Goal: Transaction & Acquisition: Purchase product/service

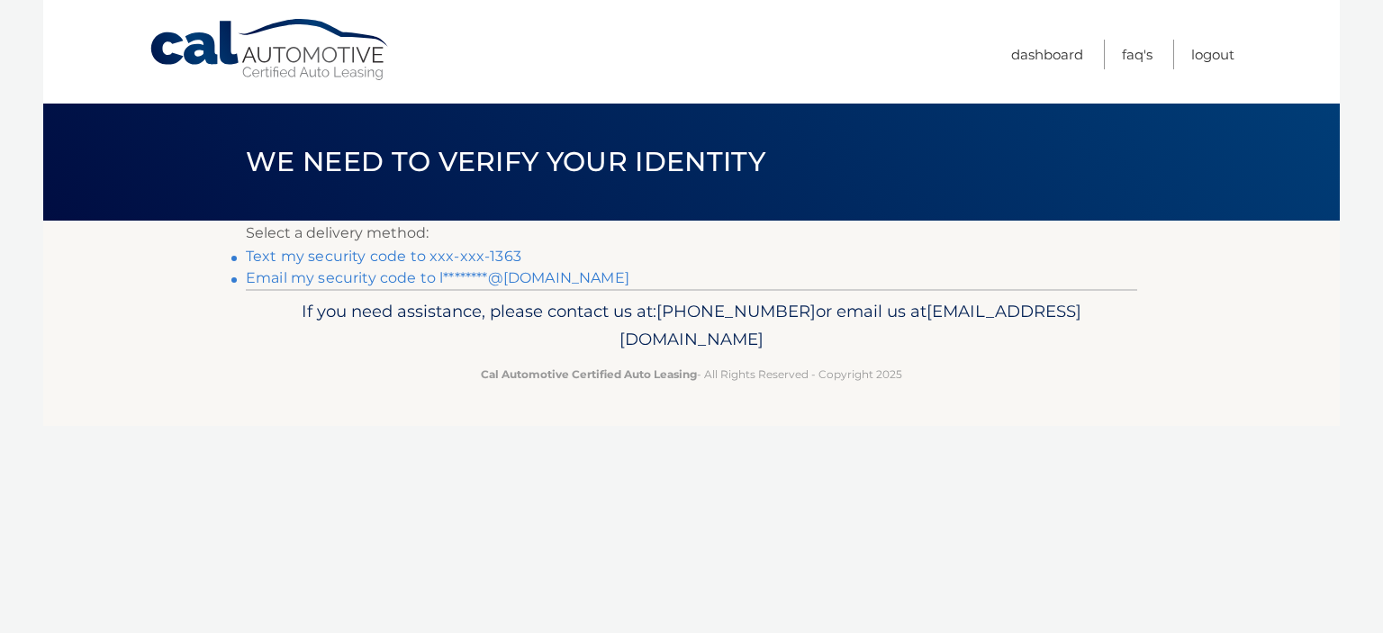
click at [408, 254] on link "Text my security code to xxx-xxx-1363" at bounding box center [383, 256] width 275 height 17
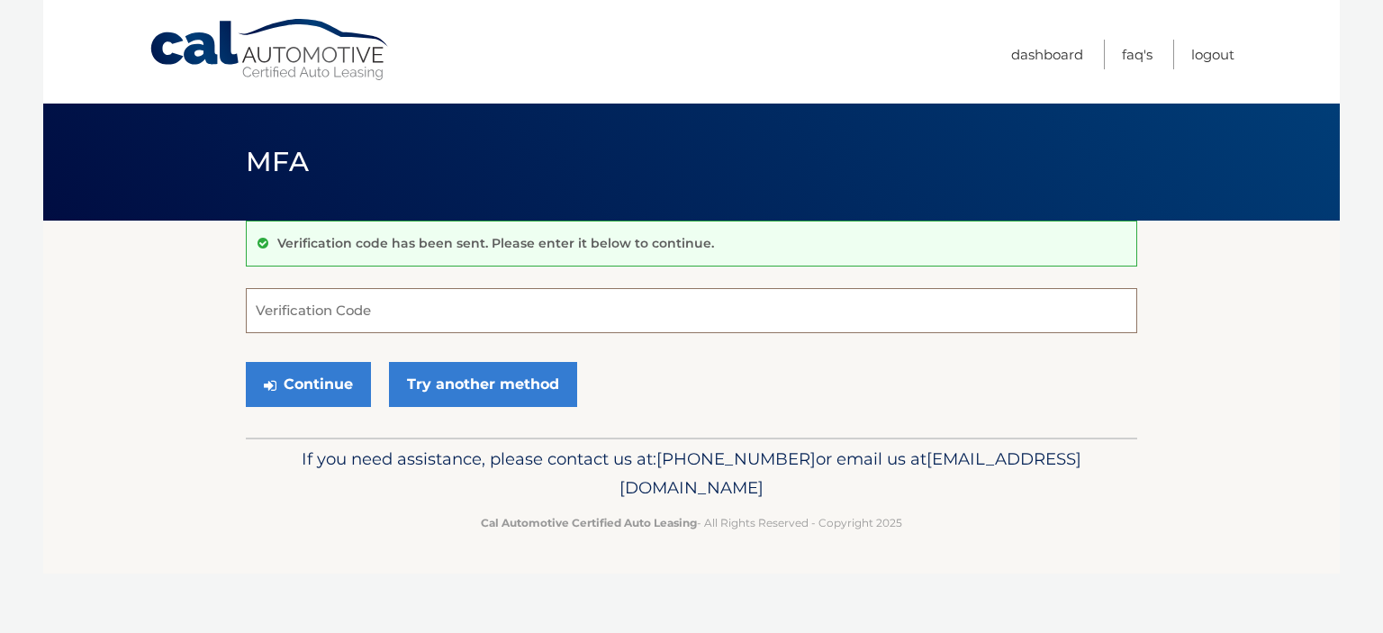
click at [365, 320] on input "Verification Code" at bounding box center [691, 310] width 891 height 45
type input "537897"
click at [320, 374] on button "Continue" at bounding box center [308, 384] width 125 height 45
click at [315, 396] on button "Continue" at bounding box center [308, 384] width 125 height 45
click at [317, 389] on button "Continue" at bounding box center [308, 384] width 125 height 45
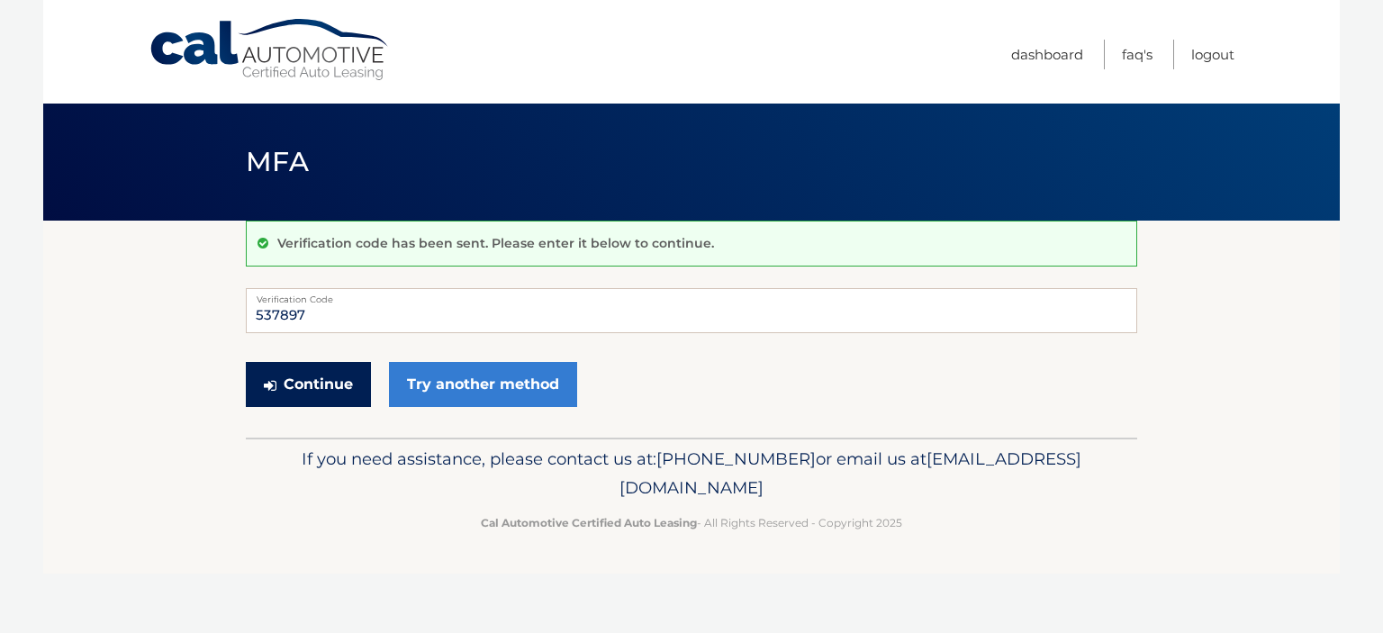
click at [310, 390] on button "Continue" at bounding box center [308, 384] width 125 height 45
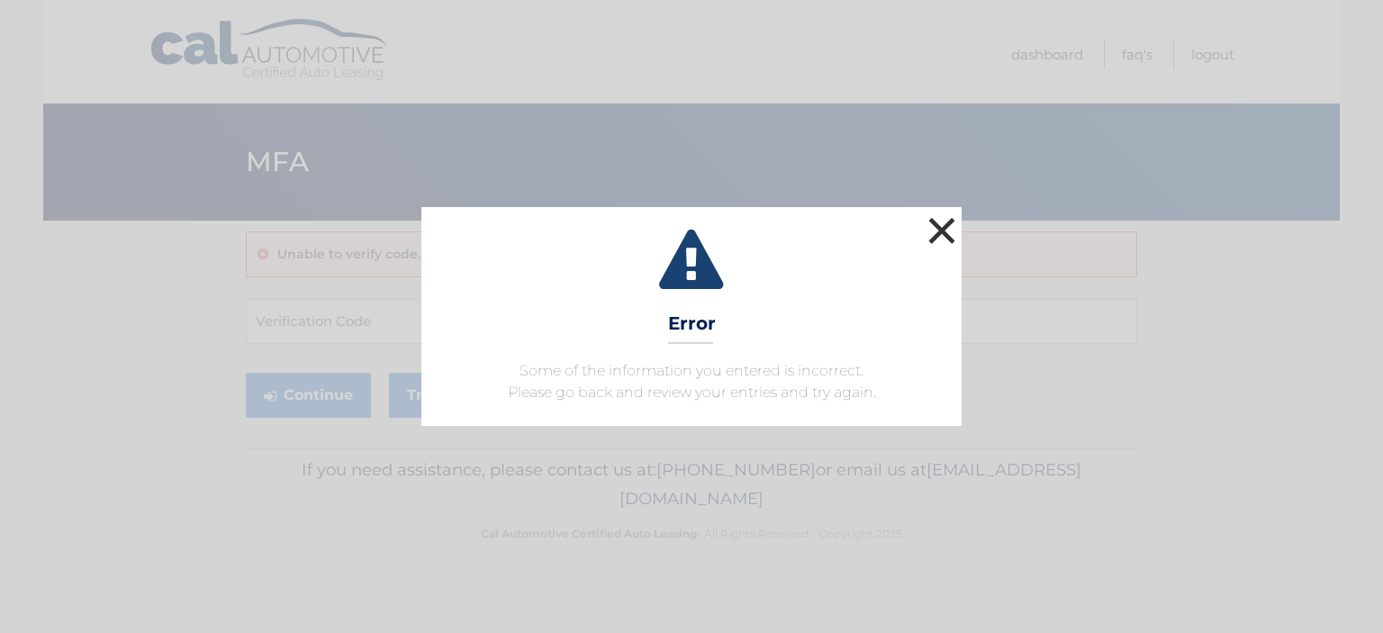
click at [952, 225] on button "×" at bounding box center [942, 230] width 36 height 36
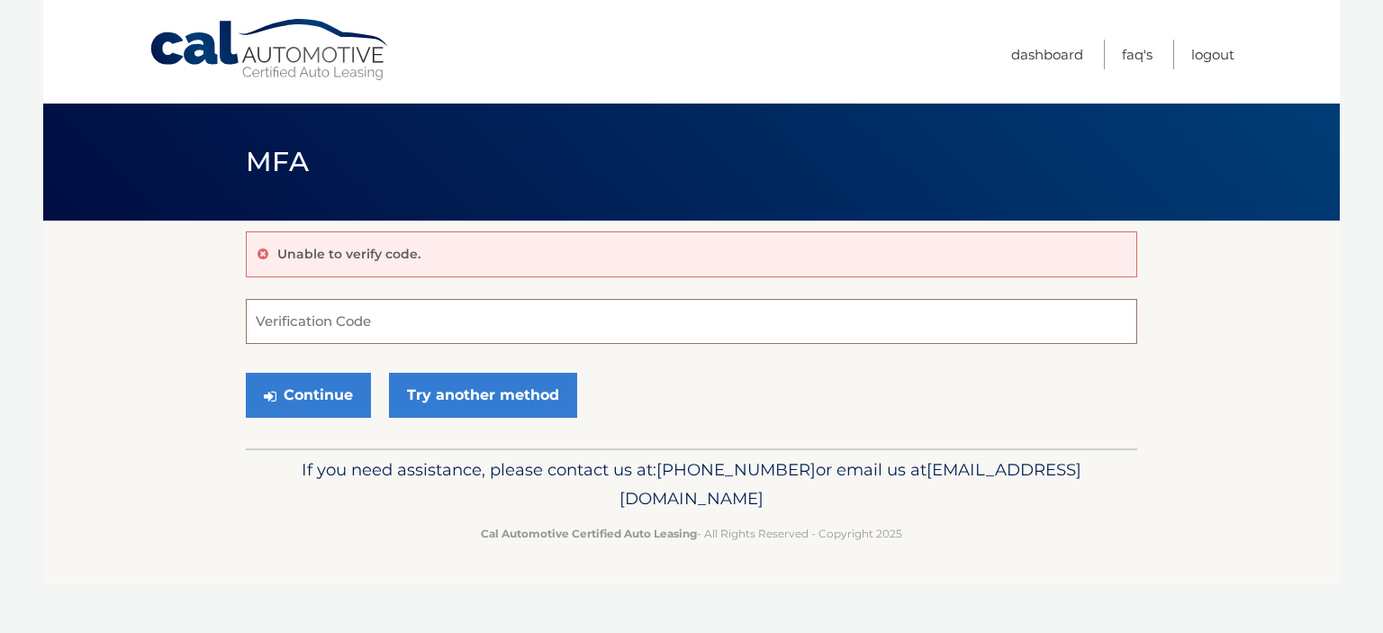
click at [374, 327] on input "Verification Code" at bounding box center [691, 321] width 891 height 45
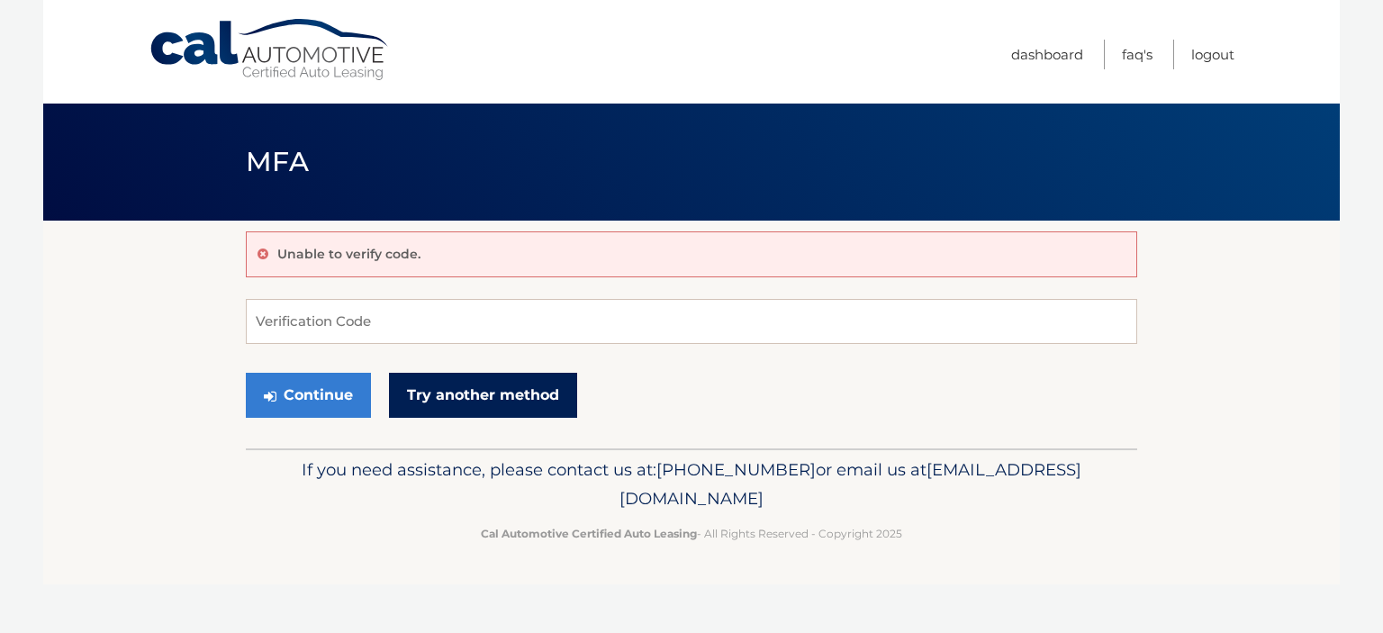
click at [467, 398] on link "Try another method" at bounding box center [483, 395] width 188 height 45
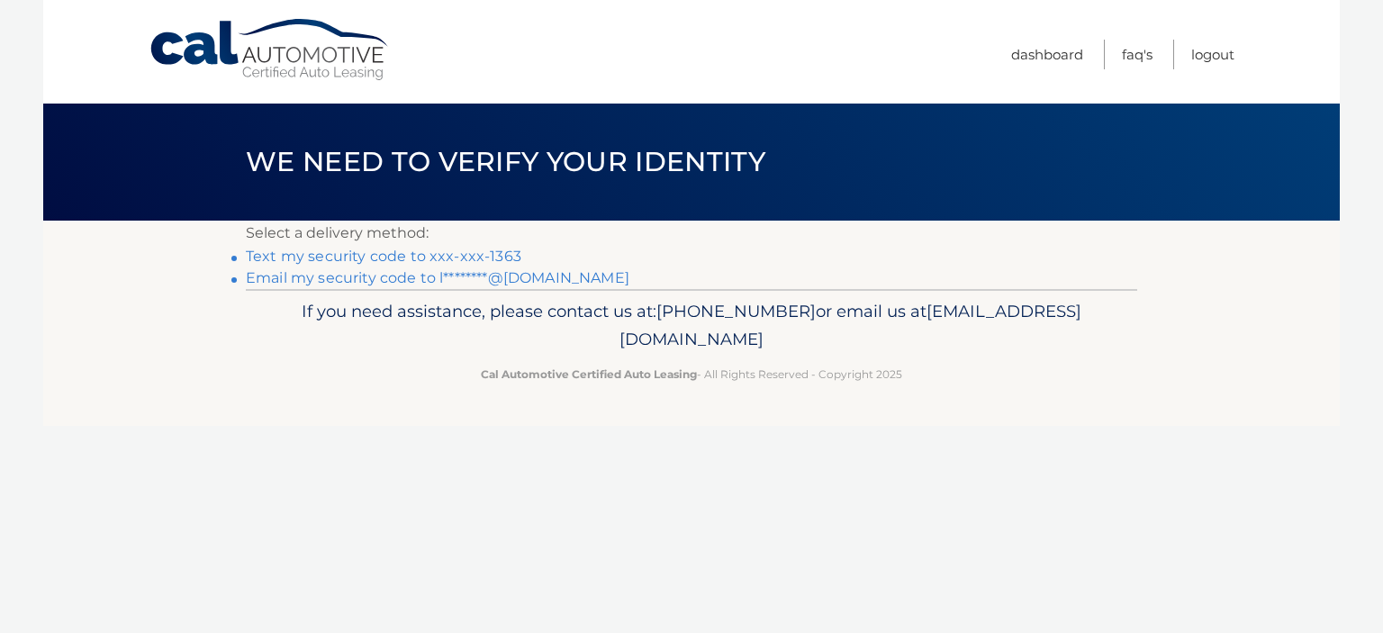
click at [375, 262] on link "Text my security code to xxx-xxx-1363" at bounding box center [383, 256] width 275 height 17
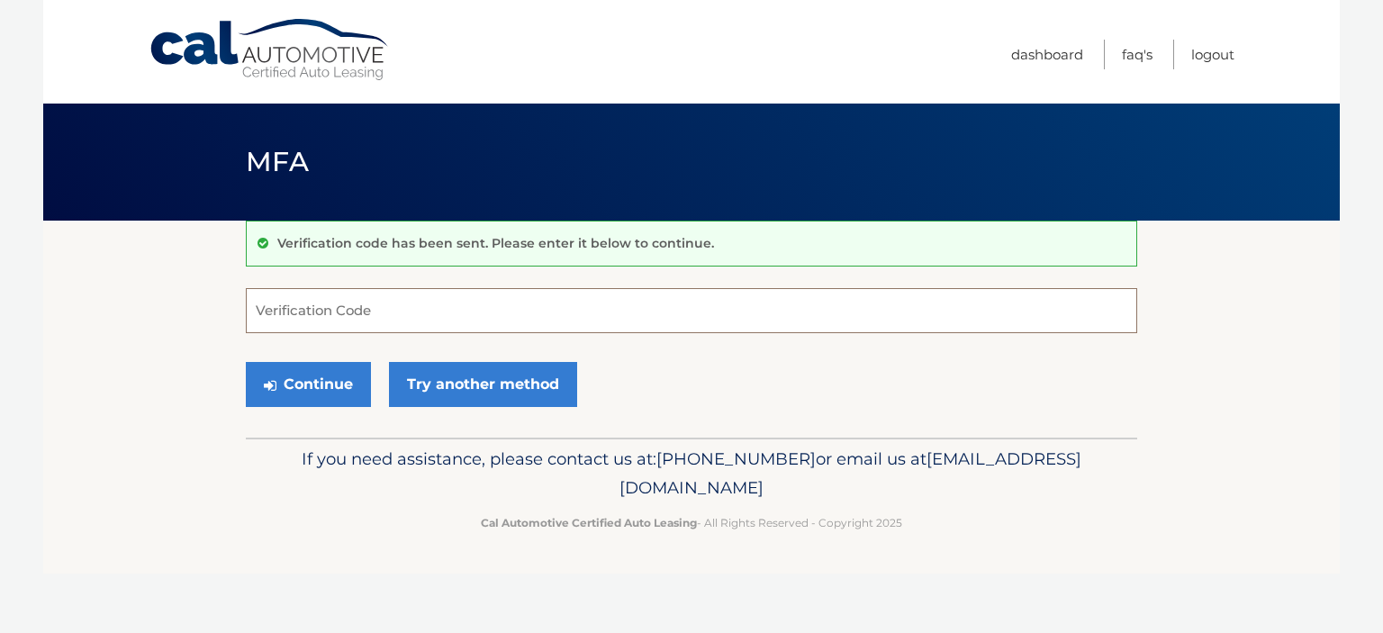
click at [387, 302] on input "Verification Code" at bounding box center [691, 310] width 891 height 45
type input "332173"
click at [278, 374] on button "Continue" at bounding box center [308, 384] width 125 height 45
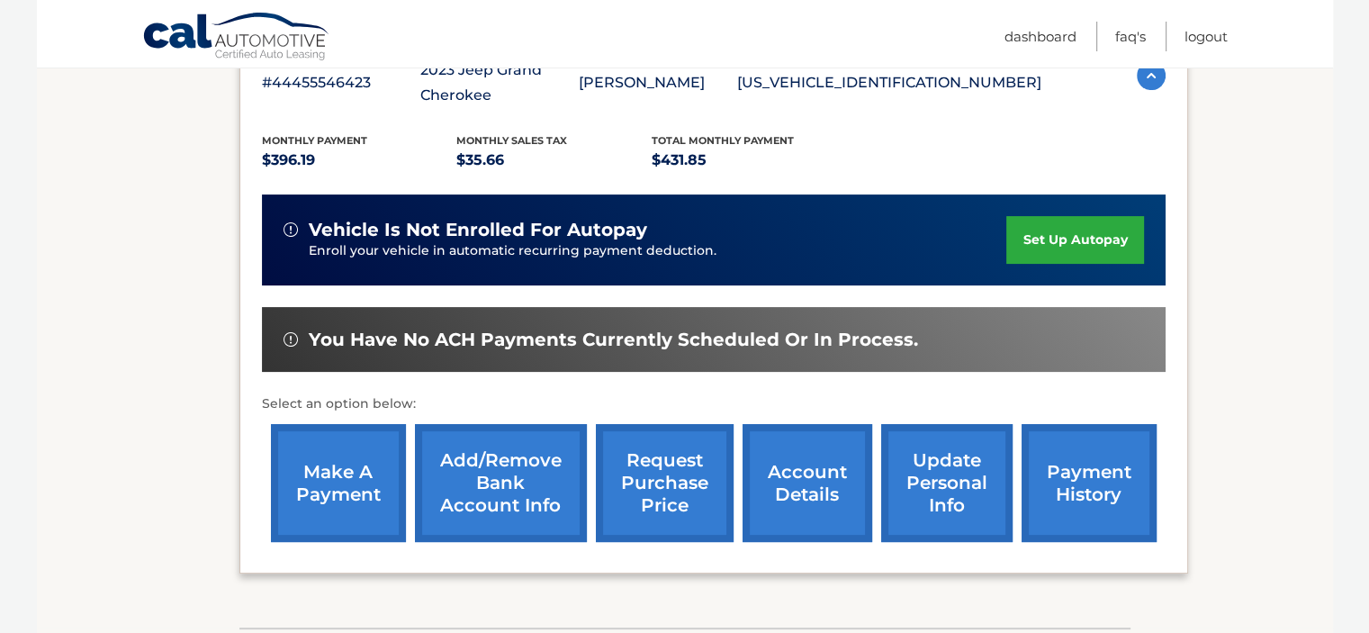
scroll to position [353, 0]
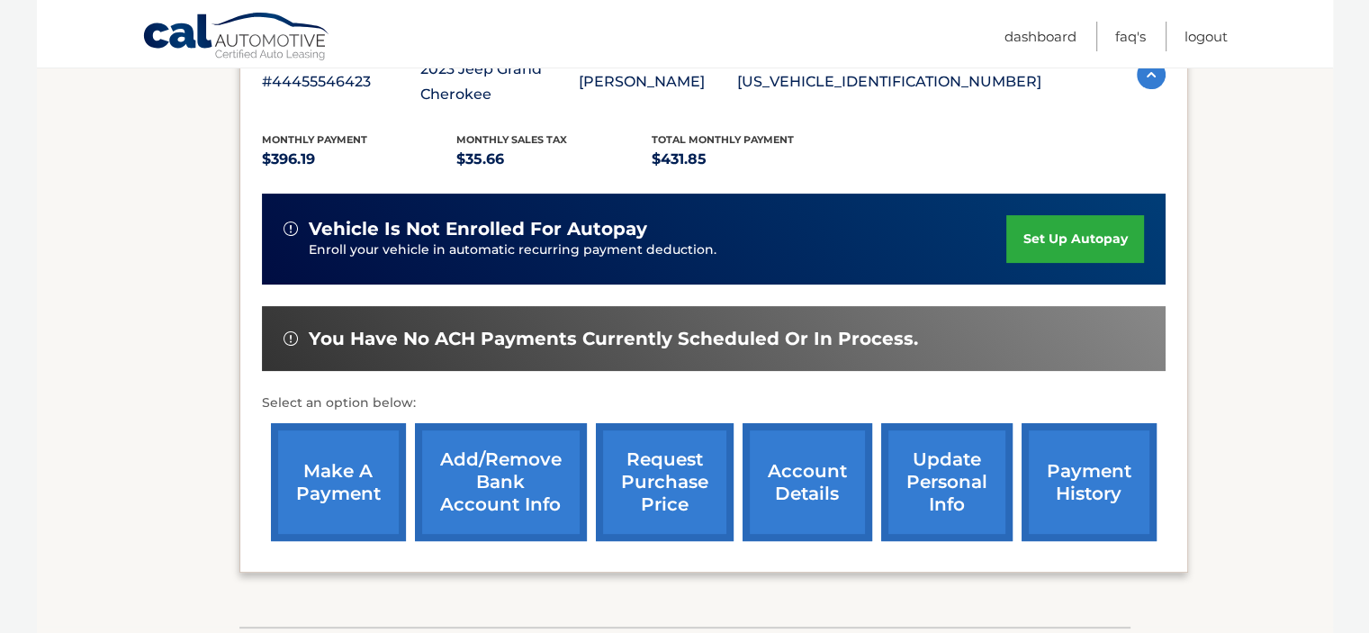
click at [359, 463] on link "make a payment" at bounding box center [338, 482] width 135 height 118
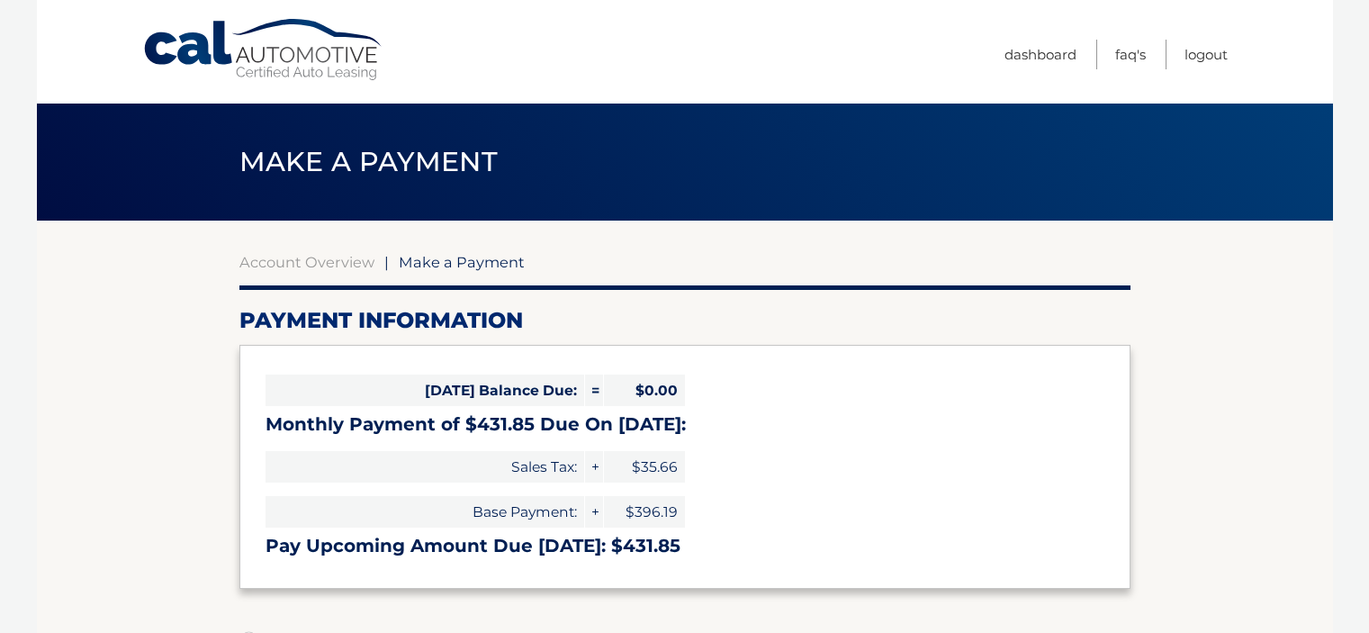
select select "NjhkZWEyNzUtZTE5NC00ZDk2LTk4NDgtYzI5MTE4MWI1MDA2"
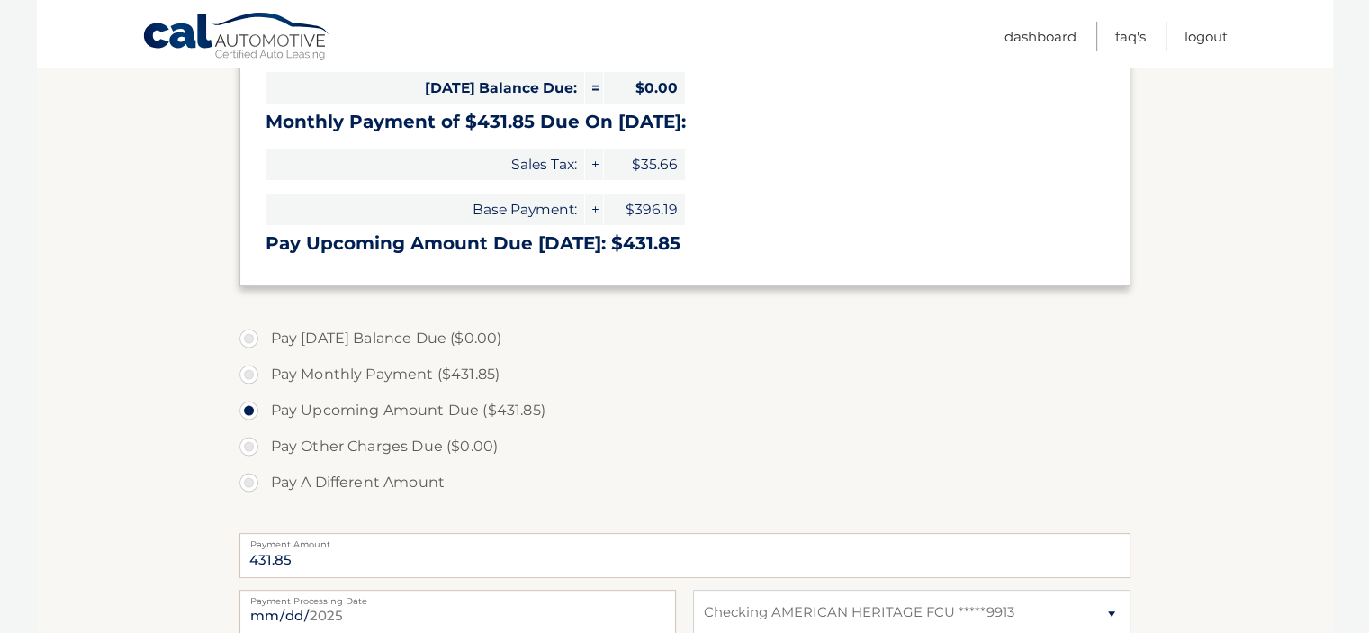
scroll to position [302, 0]
click at [366, 601] on label "Payment Processing Date" at bounding box center [457, 598] width 437 height 14
click at [366, 601] on input "[DATE]" at bounding box center [457, 613] width 437 height 45
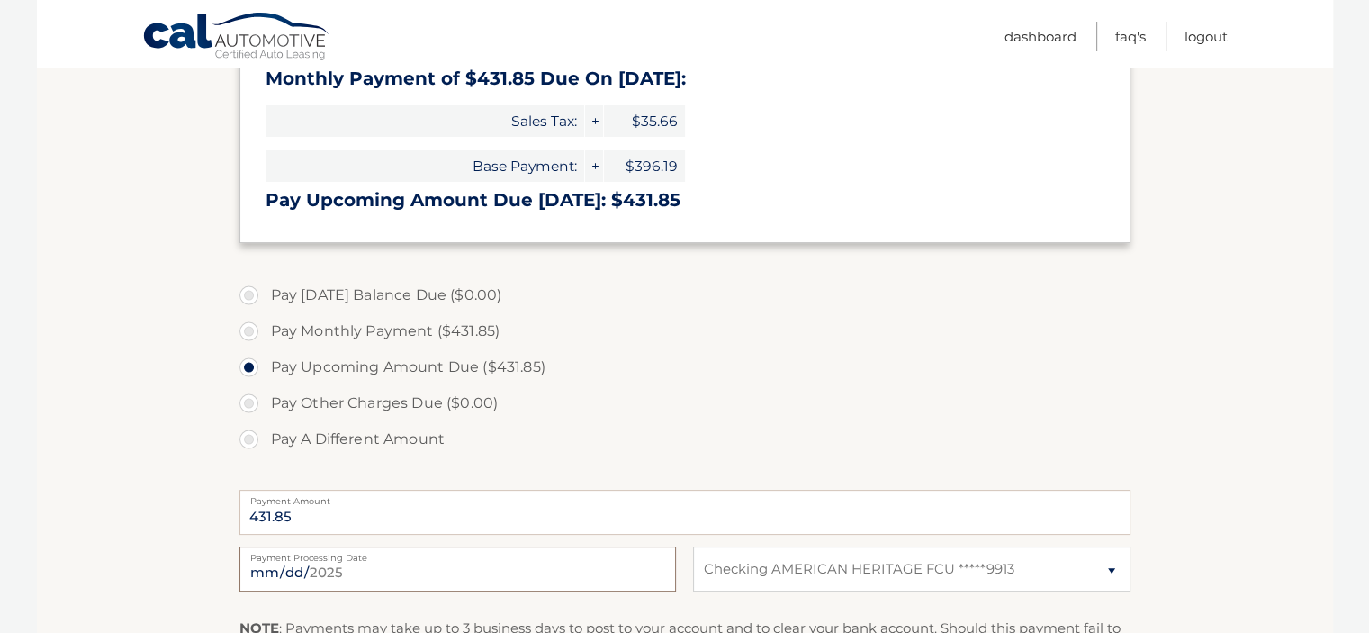
scroll to position [346, 0]
click at [297, 572] on input "[DATE]" at bounding box center [457, 568] width 437 height 45
type input "[DATE]"
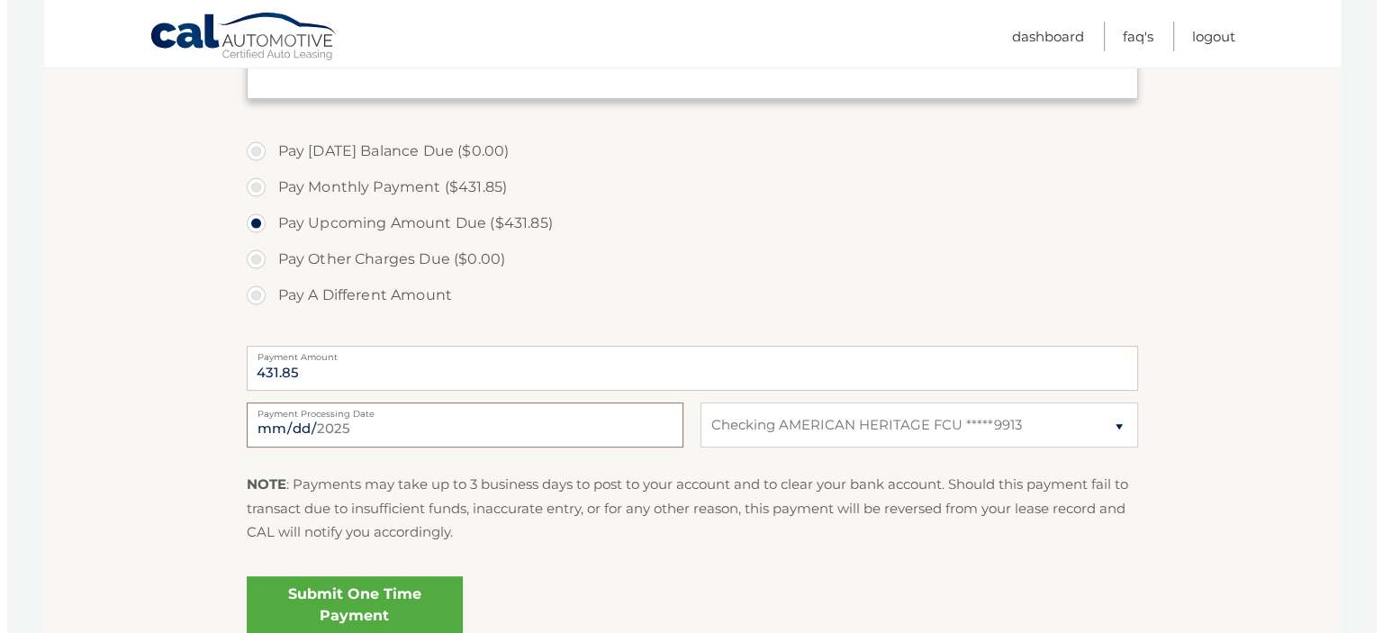
scroll to position [498, 0]
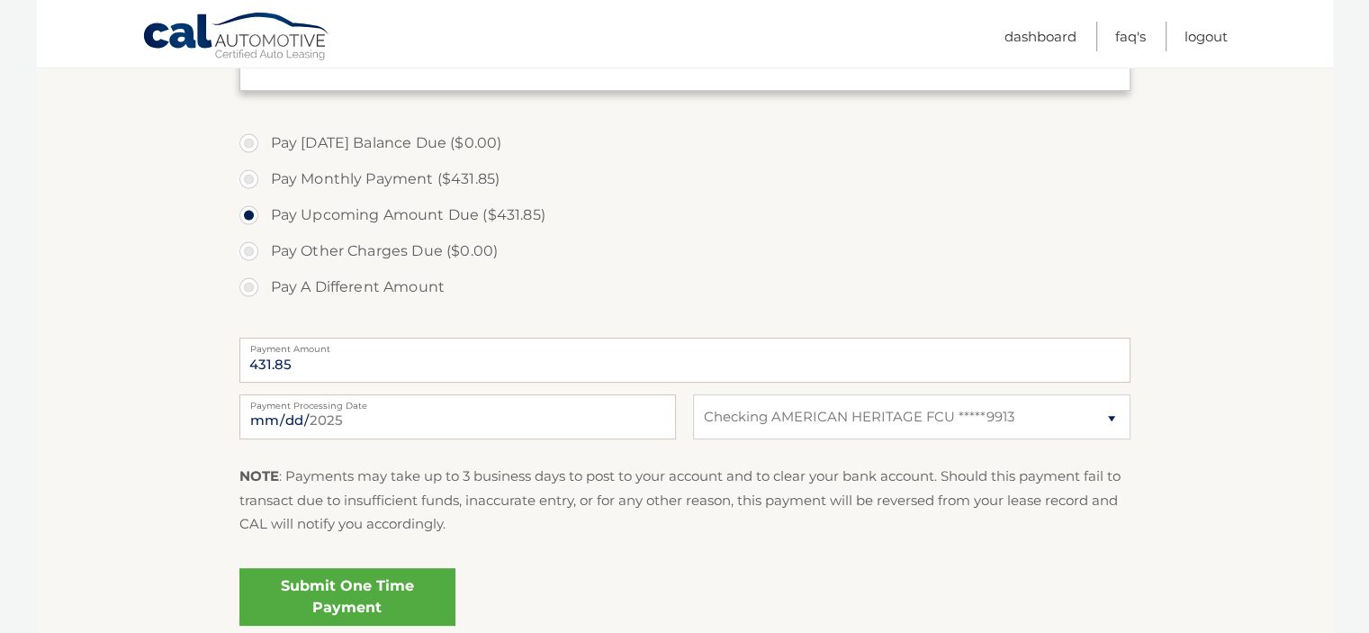
click at [342, 595] on link "Submit One Time Payment" at bounding box center [347, 597] width 216 height 58
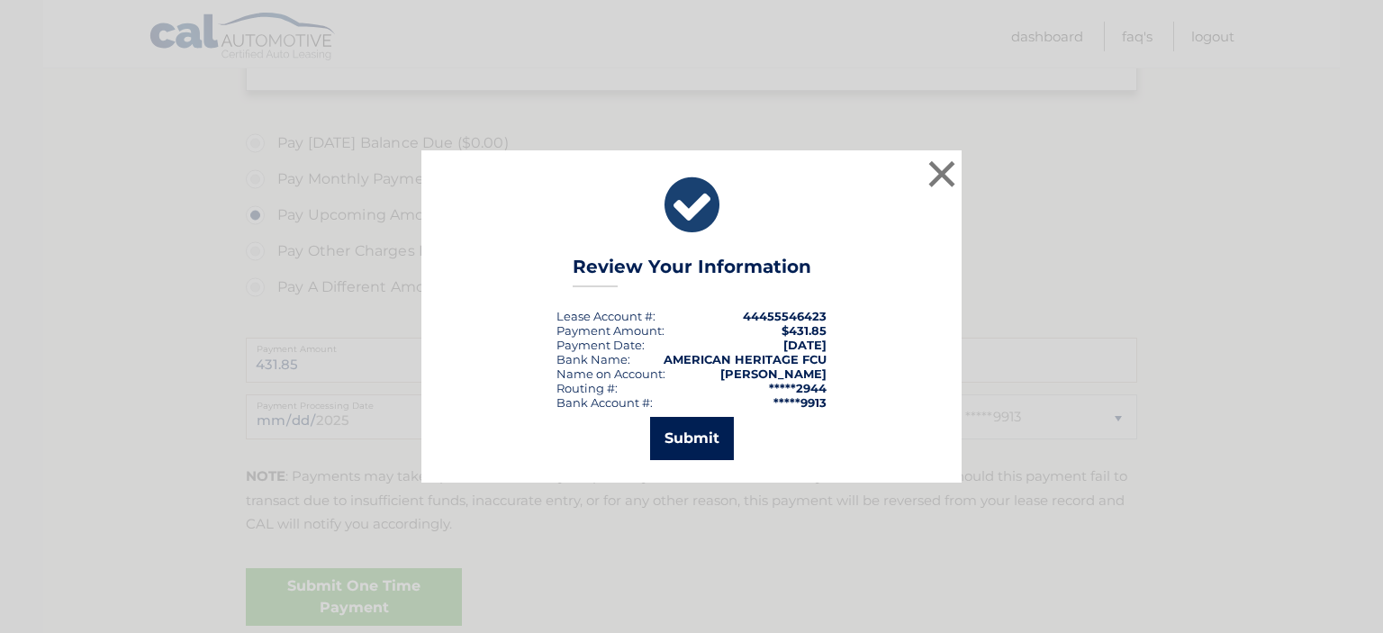
click at [697, 442] on button "Submit" at bounding box center [692, 438] width 84 height 43
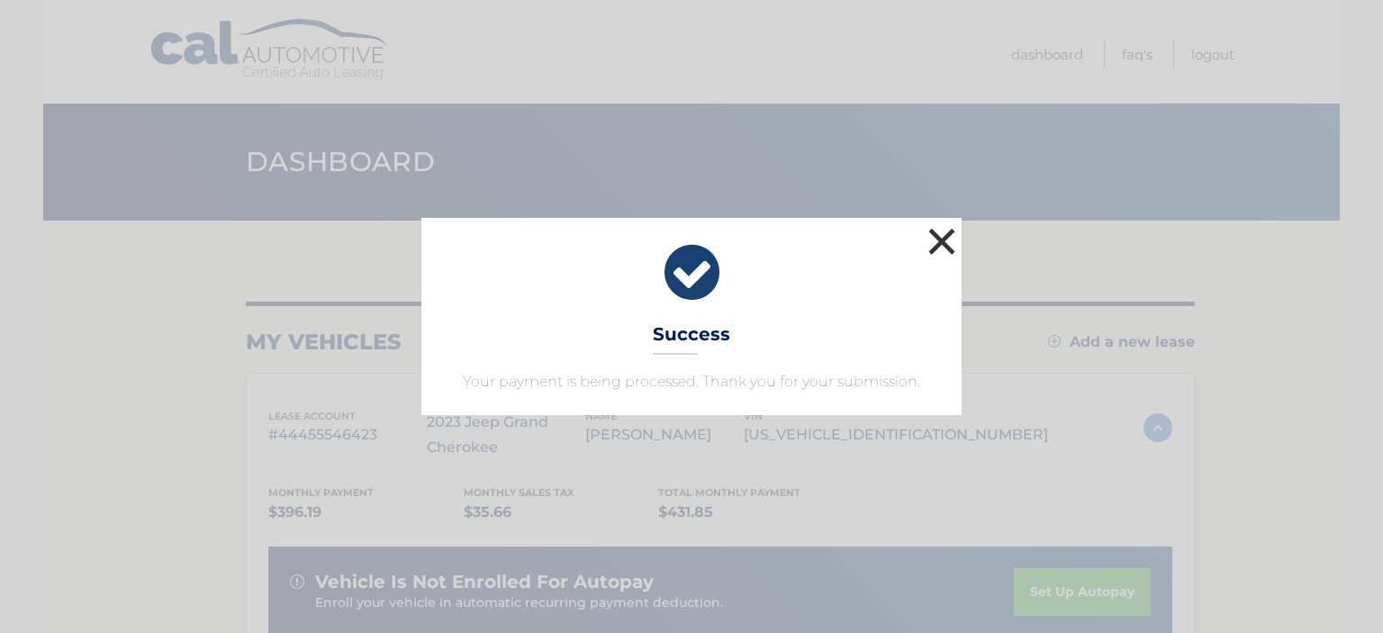
click at [936, 238] on button "×" at bounding box center [942, 241] width 36 height 36
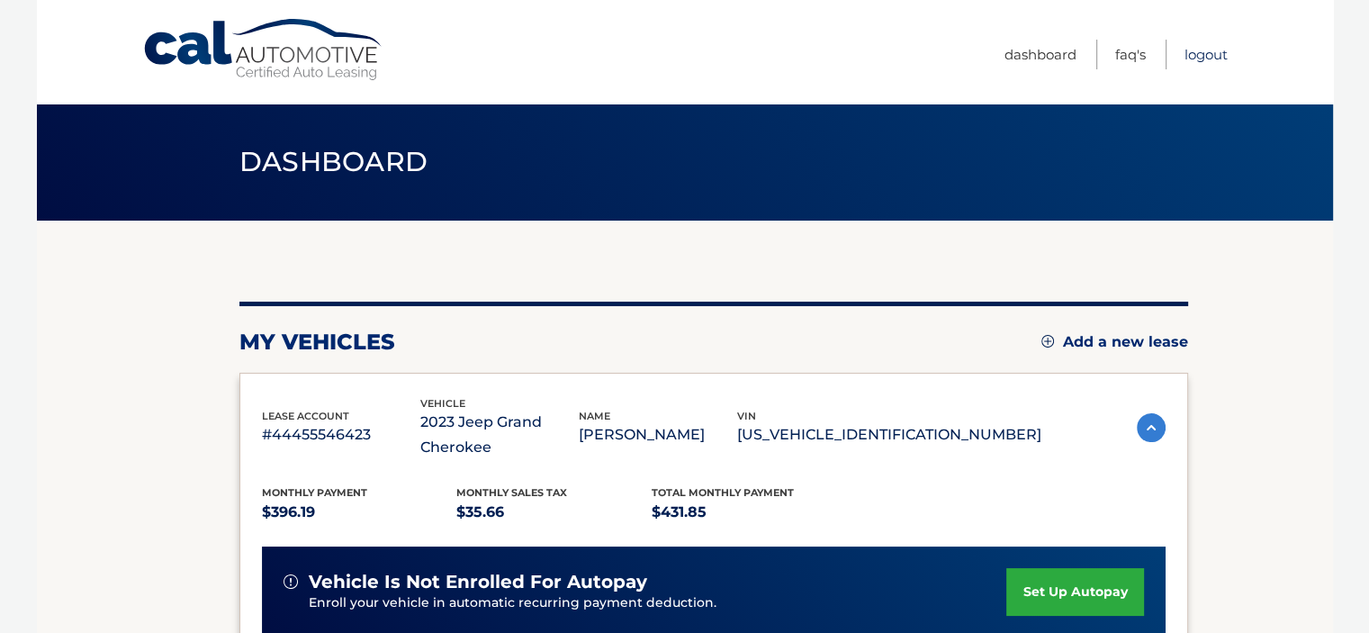
click at [1209, 58] on link "Logout" at bounding box center [1206, 55] width 43 height 30
